Goal: Task Accomplishment & Management: Use online tool/utility

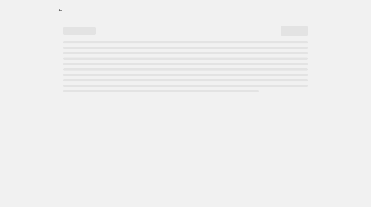
select select "percentage"
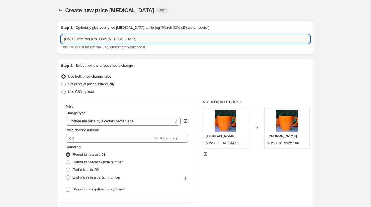
click at [146, 39] on input "10 oct 2025, 12:21:59 p.m. Price change job" at bounding box center [185, 39] width 249 height 9
paste input "Importado [PERSON_NAME] Trader Co ORGANIZADORES"
type input "Importado [PERSON_NAME] Trader Co ORGANIZADORES"
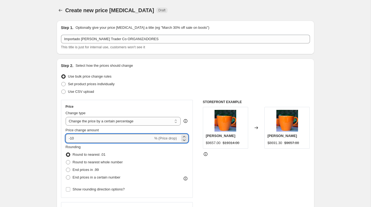
click at [77, 137] on input "-10" at bounding box center [110, 138] width 88 height 9
type input "-1"
type input "-40"
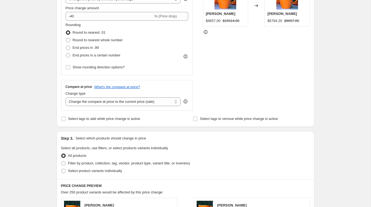
scroll to position [148, 0]
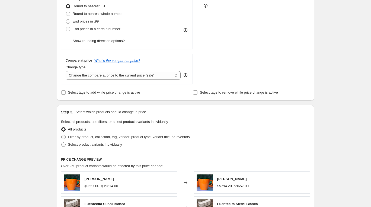
click at [74, 138] on span "Filter by product, collection, tag, vendor, product type, variant title, or inv…" at bounding box center [129, 137] width 122 height 4
click at [62, 135] on input "Filter by product, collection, tag, vendor, product type, variant title, or inv…" at bounding box center [61, 135] width 0 height 0
radio input "true"
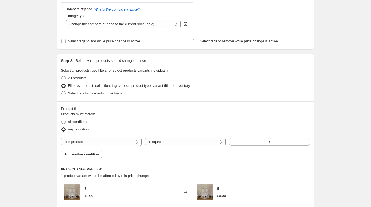
scroll to position [213, 0]
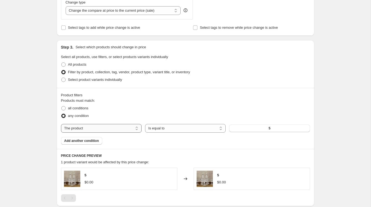
click at [112, 126] on select "The product The product's collection The product's tag The product's vendor The…" at bounding box center [101, 128] width 81 height 9
select select "vendor"
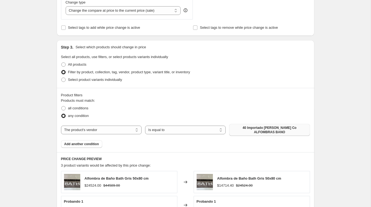
click at [255, 128] on span "40 Importado Fernanda Trader Co ALFOMBRAS BANO" at bounding box center [270, 130] width 74 height 9
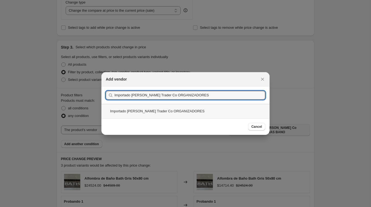
type input "Importado [PERSON_NAME] Trader Co ORGANIZADORES"
click at [183, 114] on div "Importado [PERSON_NAME] Trader Co ORGANIZADORES" at bounding box center [185, 111] width 168 height 14
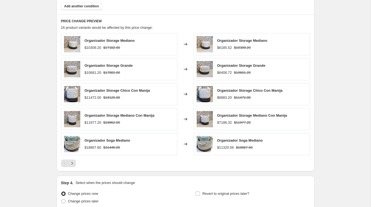
scroll to position [400, 0]
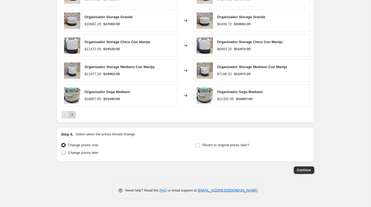
click at [72, 113] on icon "Next" at bounding box center [71, 114] width 5 height 5
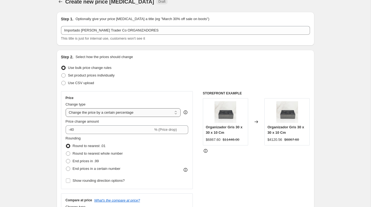
scroll to position [0, 0]
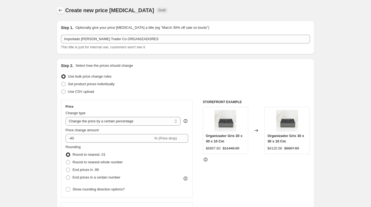
click at [60, 11] on icon "Price change jobs" at bounding box center [60, 10] width 5 height 5
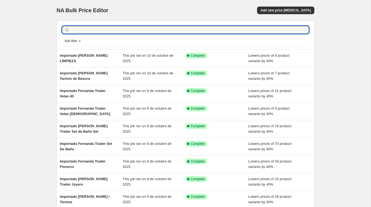
click at [116, 28] on input "text" at bounding box center [190, 30] width 238 height 8
type input "50"
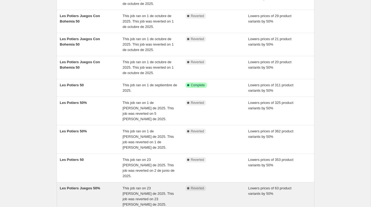
scroll to position [121, 0]
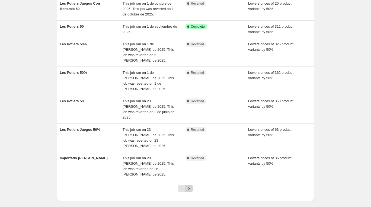
click at [189, 186] on icon "Next" at bounding box center [188, 188] width 5 height 5
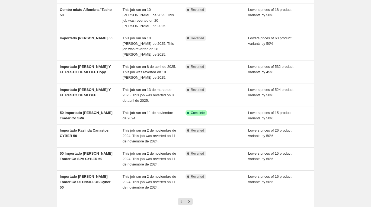
scroll to position [116, 0]
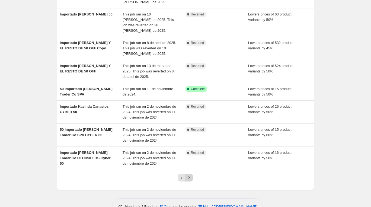
click at [190, 175] on icon "Next" at bounding box center [188, 177] width 5 height 5
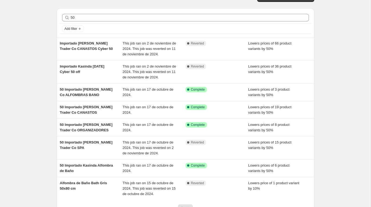
scroll to position [13, 0]
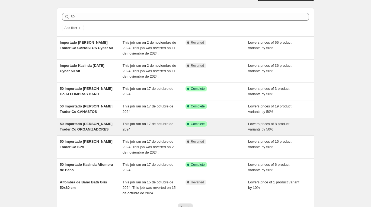
click at [85, 126] on span "50 Importado Fernanda Trader Co ORGANIZADORES" at bounding box center [86, 126] width 53 height 9
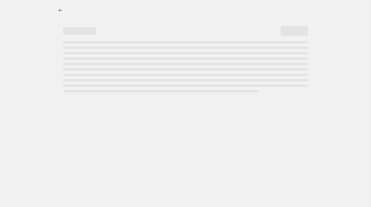
select select "percentage"
select select "collection"
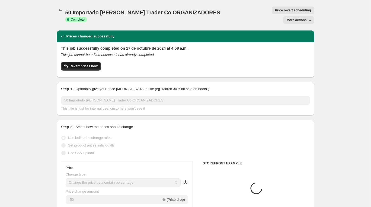
click at [95, 64] on span "Revert prices now" at bounding box center [84, 66] width 28 height 4
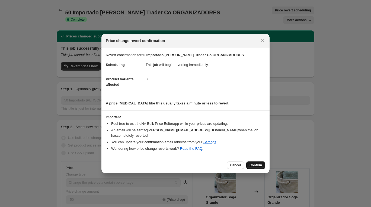
click at [253, 163] on span "Confirm" at bounding box center [256, 165] width 12 height 4
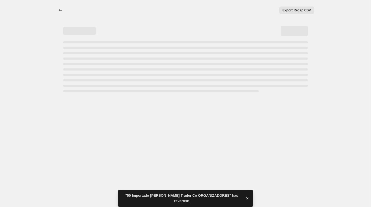
select select "percentage"
select select "collection"
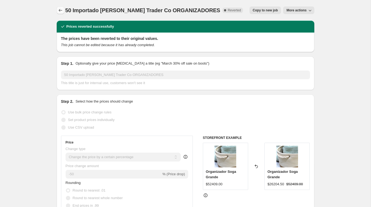
click at [63, 8] on icon "Price change jobs" at bounding box center [60, 10] width 5 height 5
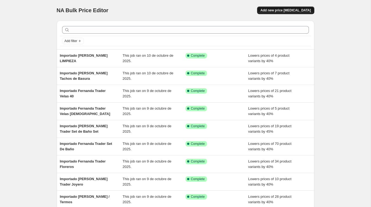
click at [276, 12] on span "Add new price change job" at bounding box center [286, 10] width 50 height 4
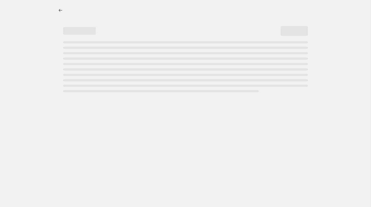
select select "percentage"
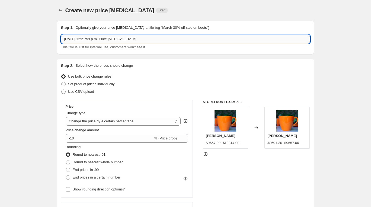
click at [171, 38] on input "10 oct 2025, 12:21:59 p.m. Price change job" at bounding box center [185, 39] width 249 height 9
paste input "Importado [PERSON_NAME] Trader Co ORGANIZADORES"
type input "Importado [PERSON_NAME] Trader Co ORGANIZADORES"
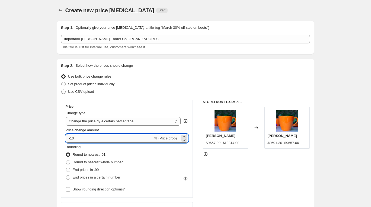
click at [79, 136] on input "-10" at bounding box center [110, 138] width 88 height 9
type input "-1"
type input "-40"
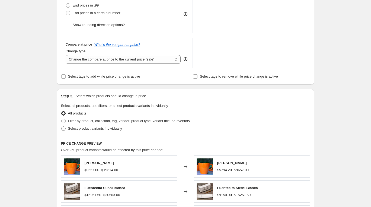
scroll to position [160, 0]
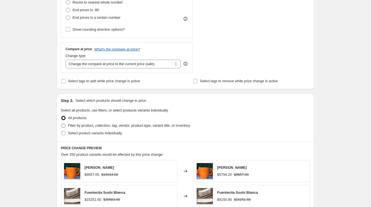
click at [65, 127] on span at bounding box center [63, 125] width 4 height 4
click at [62, 124] on input "Filter by product, collection, tag, vendor, product type, variant title, or inv…" at bounding box center [61, 123] width 0 height 0
radio input "true"
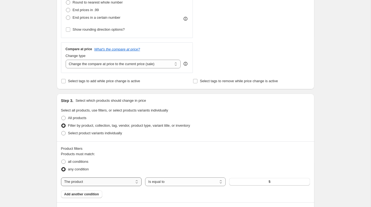
click at [113, 182] on select "The product The product's collection The product's tag The product's vendor The…" at bounding box center [101, 181] width 81 height 9
select select "vendor"
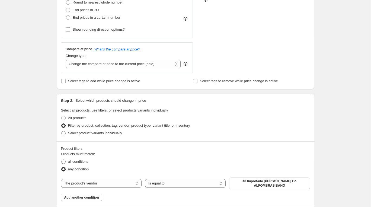
click at [250, 180] on span "40 Importado Fernanda Trader Co ALFOMBRAS BANO" at bounding box center [270, 183] width 74 height 9
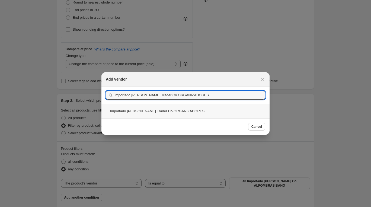
type input "Importado [PERSON_NAME] Trader Co ORGANIZADORES"
click at [137, 113] on div "Importado [PERSON_NAME] Trader Co ORGANIZADORES" at bounding box center [185, 111] width 168 height 14
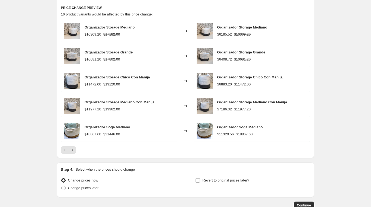
scroll to position [400, 0]
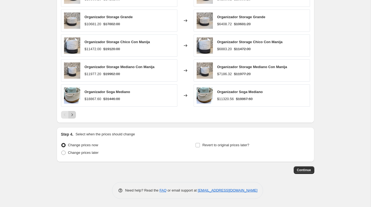
click at [73, 115] on icon "Next" at bounding box center [71, 114] width 1 height 2
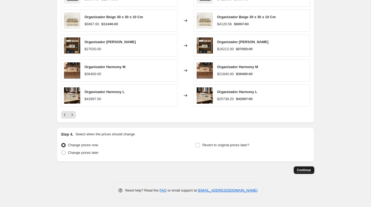
click at [304, 169] on span "Continue" at bounding box center [304, 170] width 14 height 4
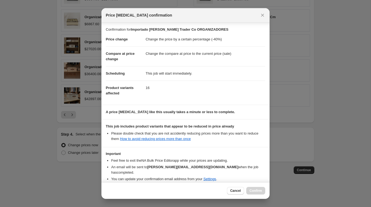
scroll to position [21, 0]
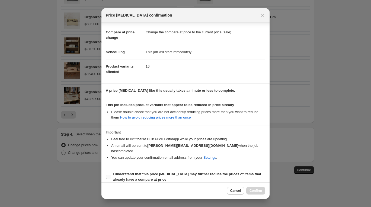
click at [161, 172] on b "I understand that this price change job may further reduce the prices of items …" at bounding box center [187, 176] width 148 height 9
click at [110, 175] on input "I understand that this price change job may further reduce the prices of items …" at bounding box center [108, 177] width 4 height 4
checkbox input "true"
click at [250, 188] on button "Confirm" at bounding box center [255, 191] width 19 height 8
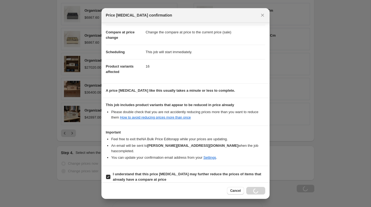
scroll to position [418, 0]
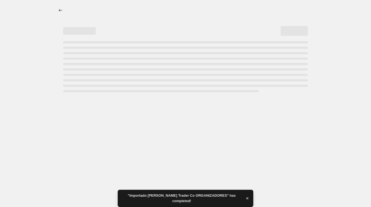
select select "percentage"
select select "vendor"
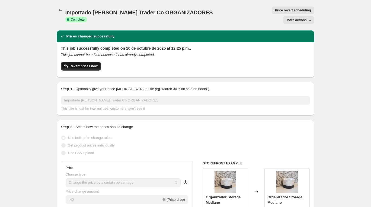
click at [72, 64] on span "Revert prices now" at bounding box center [84, 66] width 28 height 4
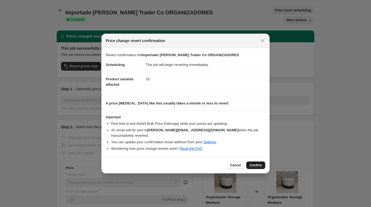
click at [256, 163] on span "Confirm" at bounding box center [256, 165] width 12 height 4
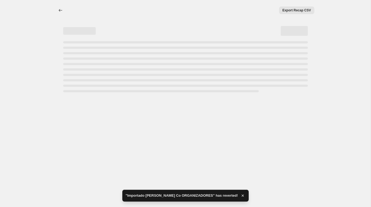
select select "percentage"
select select "vendor"
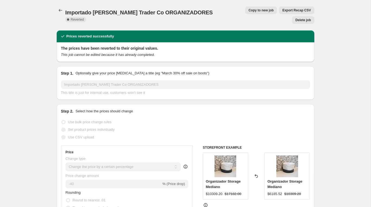
click at [245, 13] on button "Copy to new job" at bounding box center [261, 11] width 32 height 8
select select "percentage"
select select "vendor"
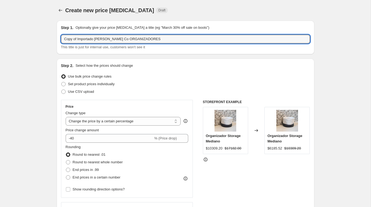
drag, startPoint x: 78, startPoint y: 38, endPoint x: 35, endPoint y: 31, distance: 43.5
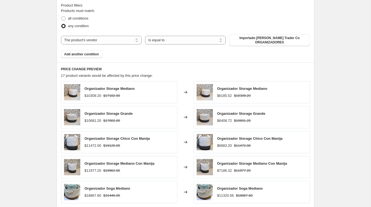
scroll to position [400, 0]
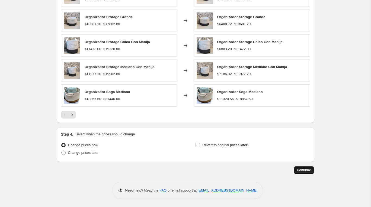
type input "Importado [PERSON_NAME] Trader Co ORGANIZADORES"
click at [310, 173] on button "Continue" at bounding box center [304, 170] width 21 height 8
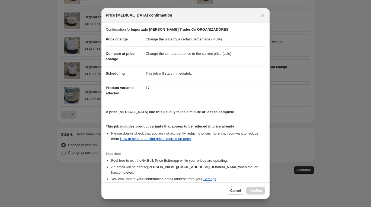
scroll to position [21, 0]
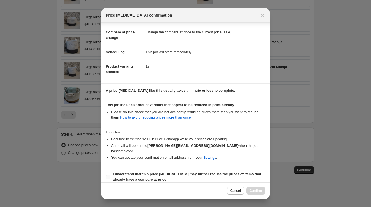
click at [152, 172] on b "I understand that this price change job may further reduce the prices of items …" at bounding box center [187, 176] width 148 height 9
click at [110, 175] on input "I understand that this price change job may further reduce the prices of items …" at bounding box center [108, 177] width 4 height 4
checkbox input "true"
click at [253, 189] on span "Confirm" at bounding box center [256, 191] width 12 height 4
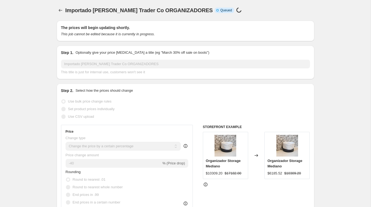
scroll to position [400, 0]
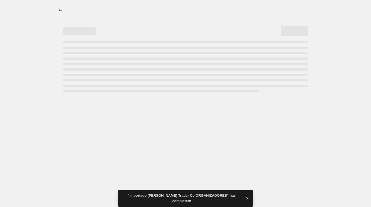
select select "percentage"
select select "vendor"
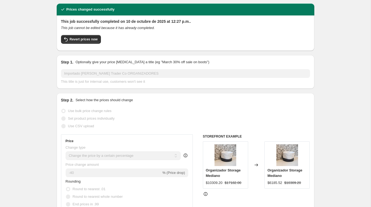
scroll to position [0, 0]
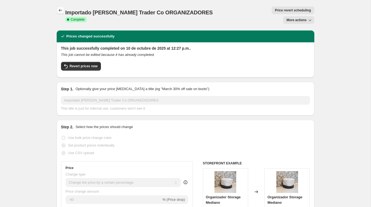
click at [60, 11] on icon "Price change jobs" at bounding box center [61, 10] width 4 height 3
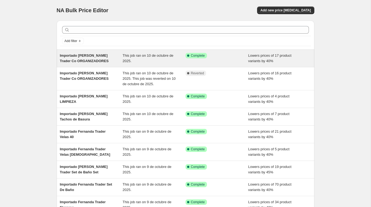
click at [94, 58] on div "Importado [PERSON_NAME] Trader Co ORGANIZADORES" at bounding box center [91, 58] width 63 height 11
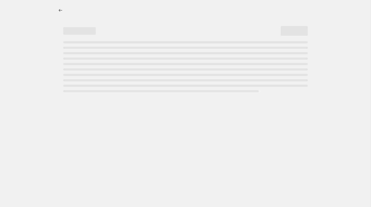
select select "percentage"
select select "vendor"
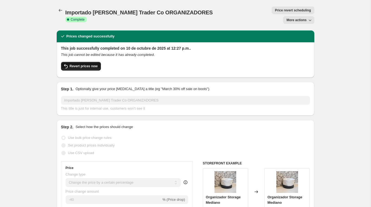
click at [85, 64] on span "Revert prices now" at bounding box center [84, 66] width 28 height 4
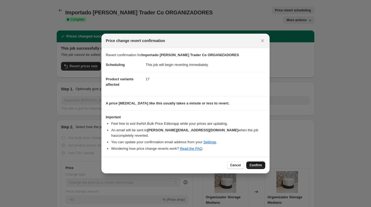
click at [256, 163] on span "Confirm" at bounding box center [256, 165] width 12 height 4
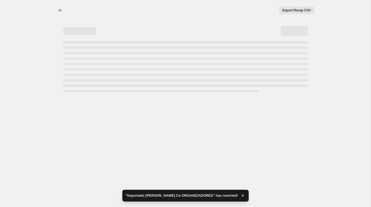
select select "percentage"
select select "vendor"
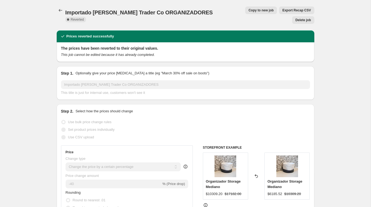
click at [245, 8] on button "Copy to new job" at bounding box center [261, 11] width 32 height 8
select select "percentage"
select select "vendor"
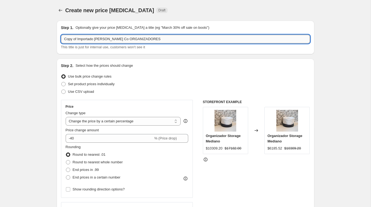
click at [78, 39] on input "Copy of Importado Fernanda Trader Co ORGANIZADORES" at bounding box center [185, 39] width 249 height 9
drag, startPoint x: 78, startPoint y: 39, endPoint x: 40, endPoint y: 36, distance: 38.4
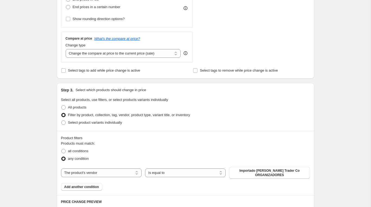
scroll to position [400, 0]
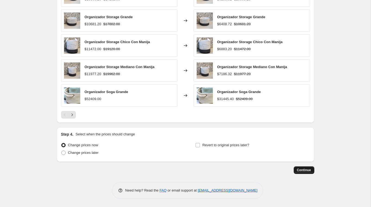
type input "Importado [PERSON_NAME] Trader Co ORGANIZADORES"
click at [304, 172] on span "Continue" at bounding box center [304, 170] width 14 height 4
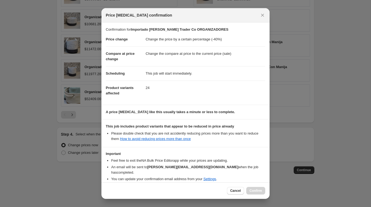
scroll to position [21, 0]
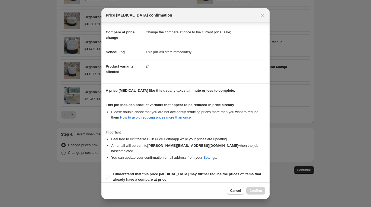
click at [154, 172] on b "I understand that this price change job may further reduce the prices of items …" at bounding box center [187, 176] width 148 height 9
click at [110, 175] on input "I understand that this price change job may further reduce the prices of items …" at bounding box center [108, 177] width 4 height 4
checkbox input "true"
click at [251, 189] on span "Confirm" at bounding box center [256, 191] width 12 height 4
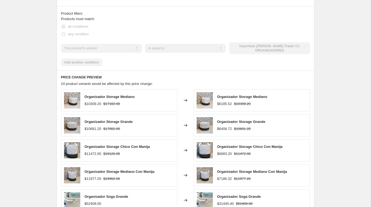
scroll to position [269, 0]
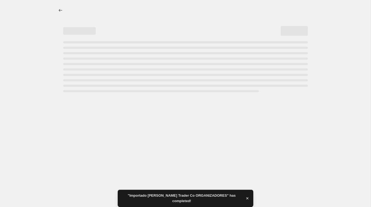
select select "percentage"
select select "vendor"
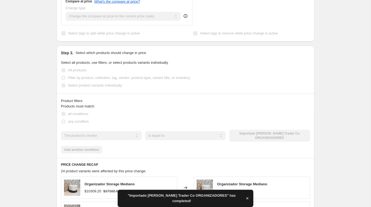
scroll to position [0, 0]
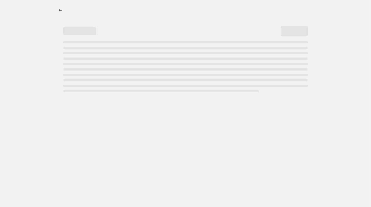
select select "percentage"
select select "vendor"
